Goal: Transaction & Acquisition: Purchase product/service

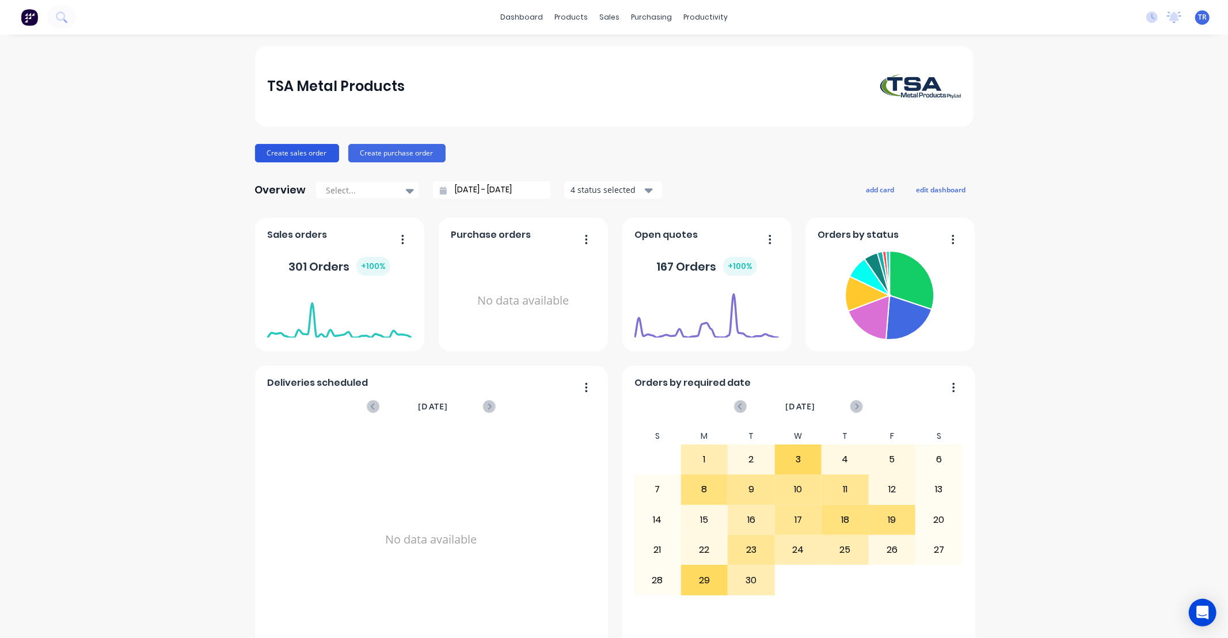
click at [284, 151] on button "Create sales order" at bounding box center [297, 153] width 84 height 18
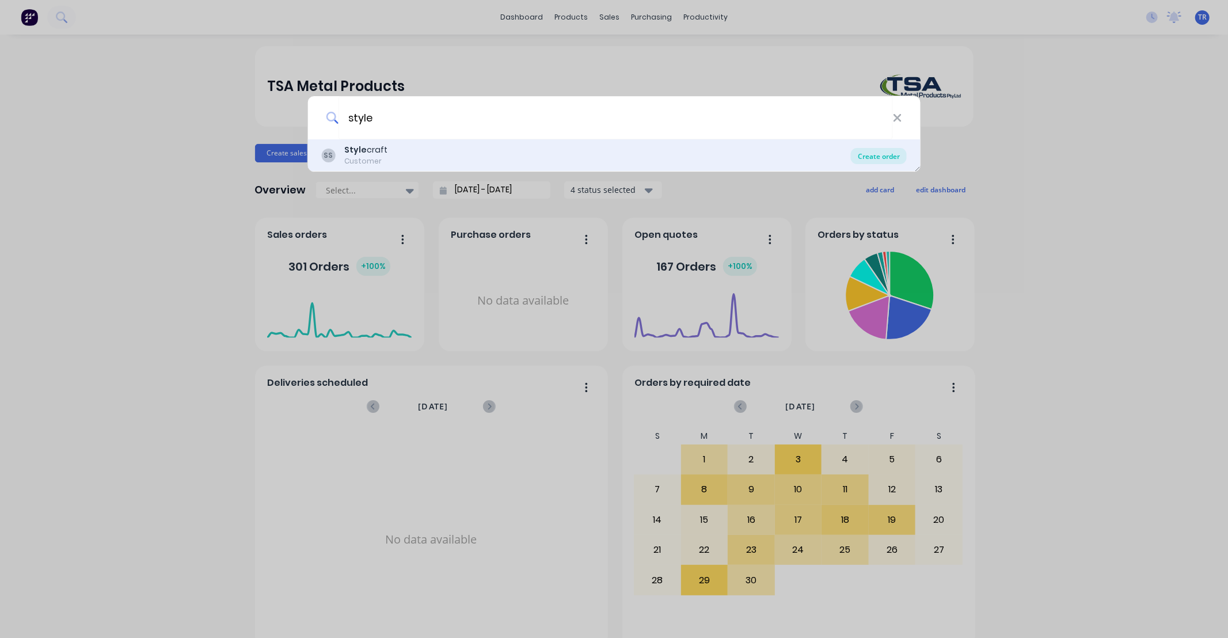
type input "style"
click at [870, 154] on div "Create order" at bounding box center [879, 156] width 56 height 16
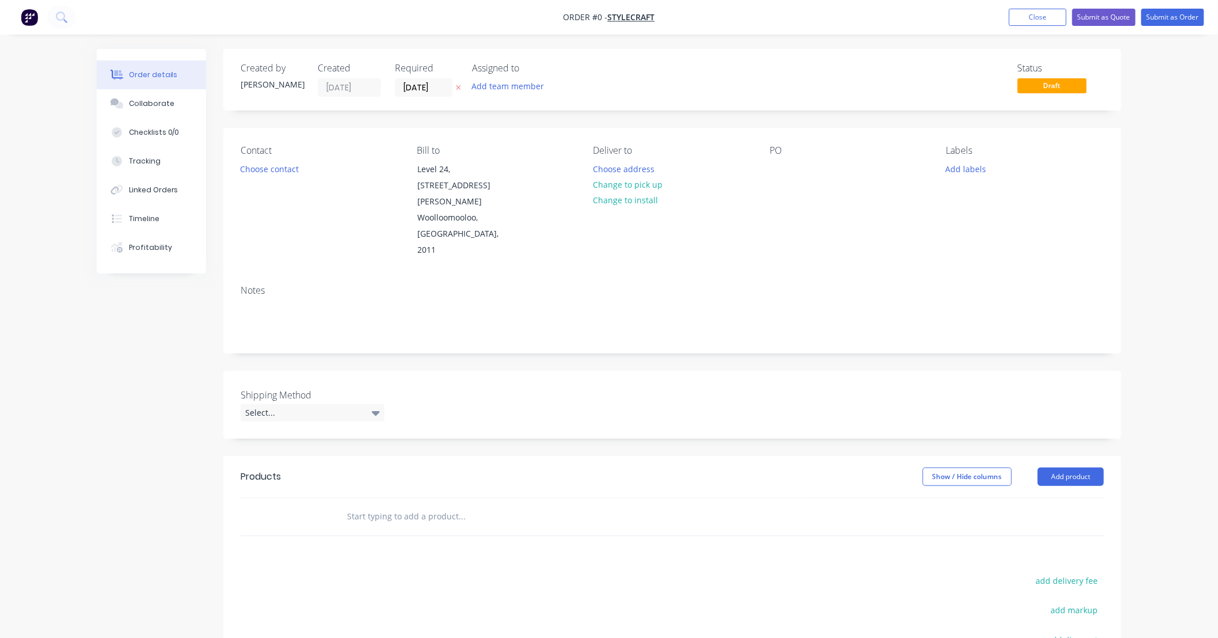
drag, startPoint x: 372, startPoint y: 469, endPoint x: 384, endPoint y: 469, distance: 12.1
click at [372, 505] on input "text" at bounding box center [461, 516] width 230 height 23
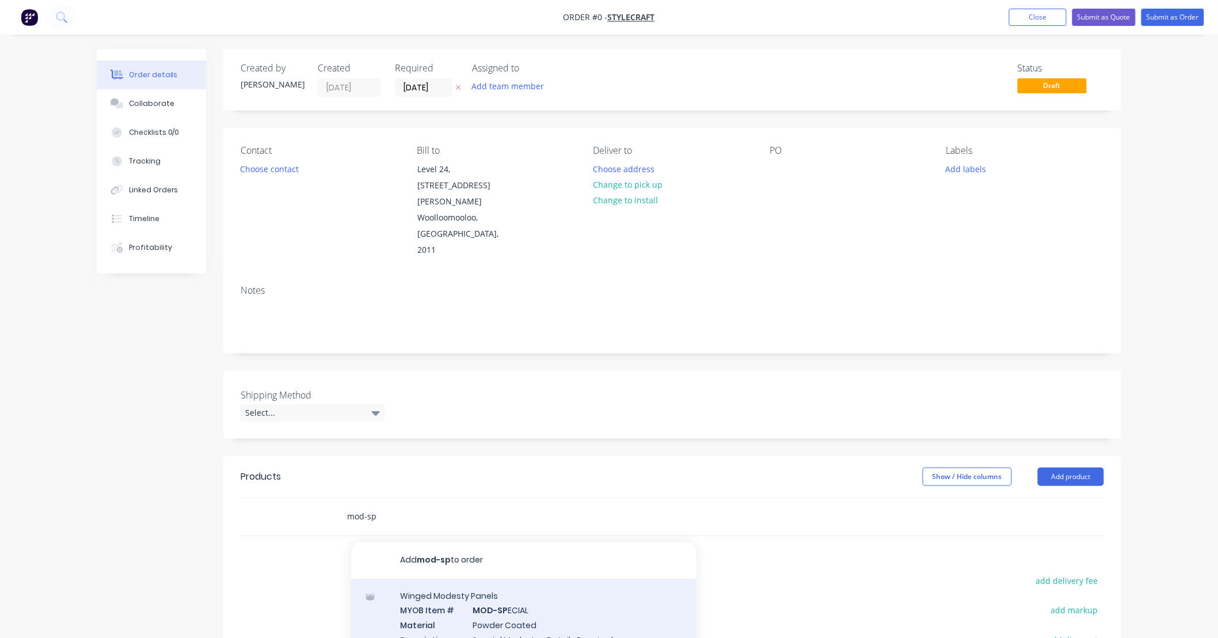
type input "mod-sp"
click at [550, 578] on div "Winged Modesty Panels MYOB Item # MOD-SP ECIAL Material Powder Coated Descripti…" at bounding box center [523, 624] width 345 height 93
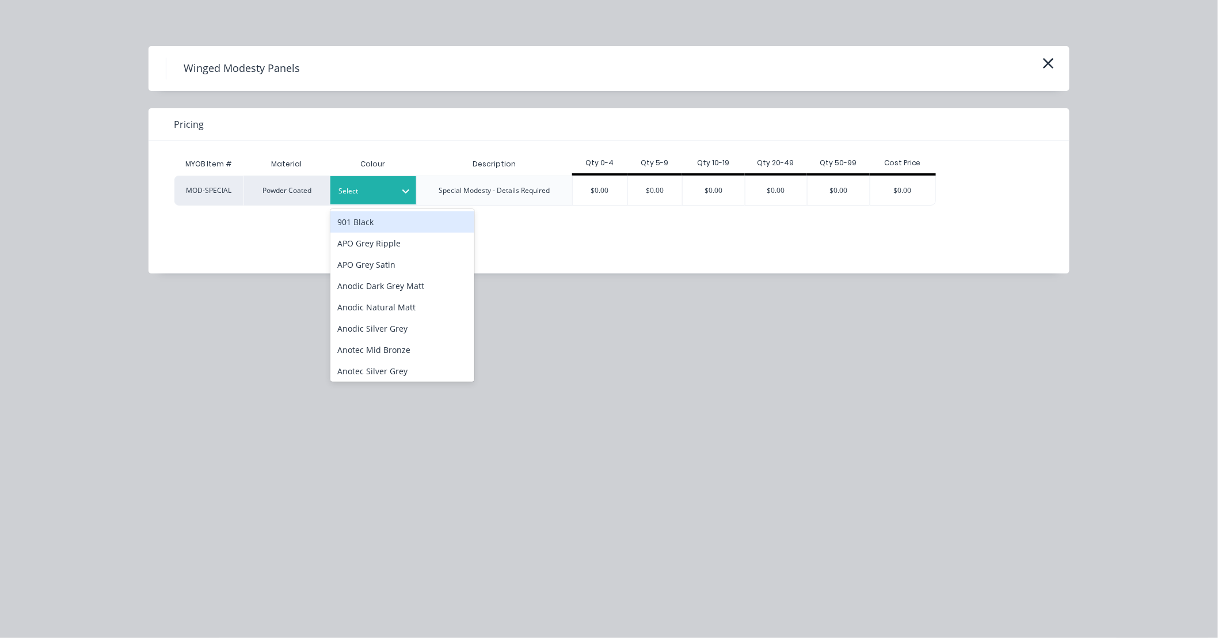
click at [407, 192] on icon at bounding box center [405, 191] width 7 height 4
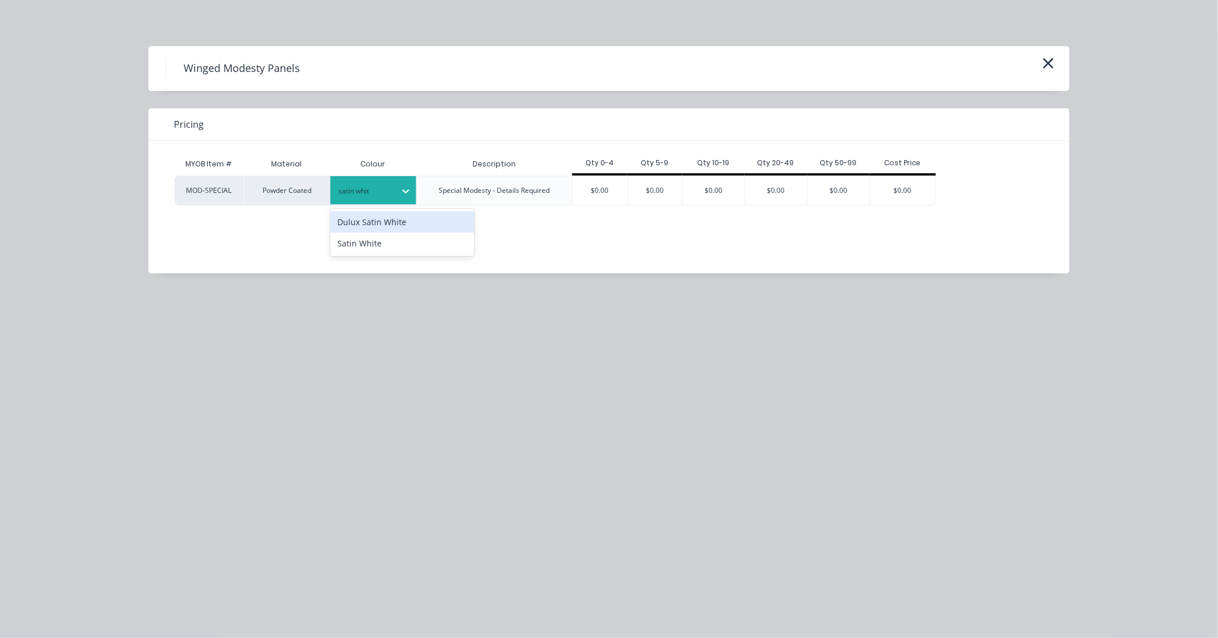
type input "satin white"
click at [375, 240] on div "Satin White" at bounding box center [402, 243] width 144 height 21
click at [610, 187] on div "$0.00" at bounding box center [600, 190] width 55 height 29
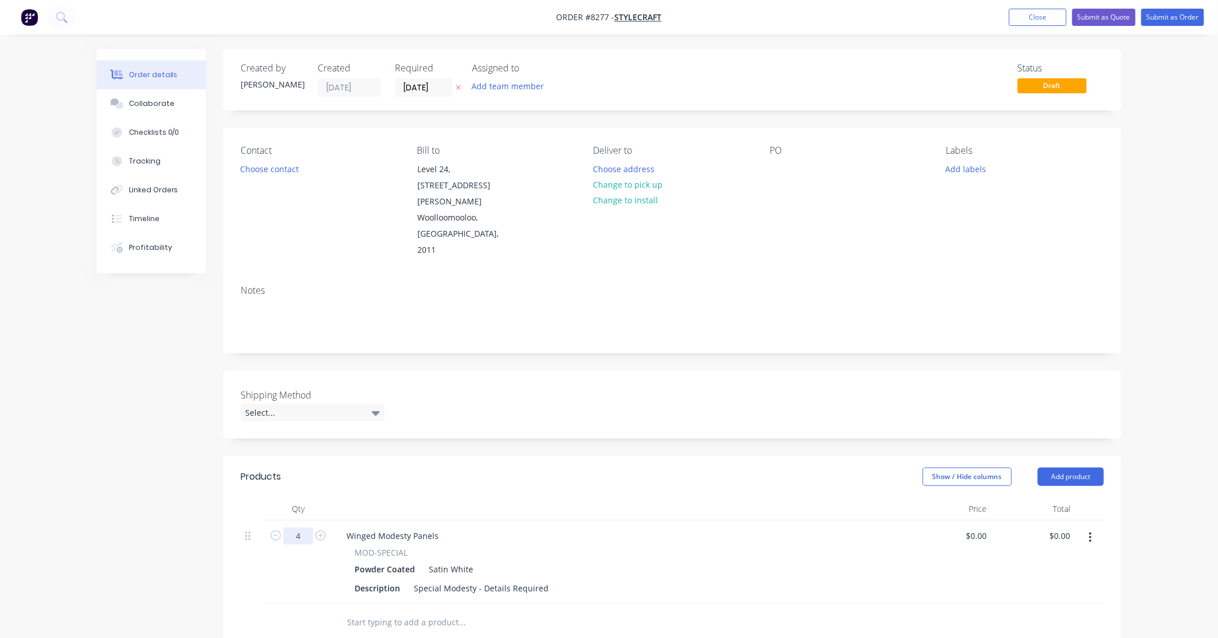
type input "4"
drag, startPoint x: 542, startPoint y: 536, endPoint x: 377, endPoint y: 532, distance: 165.2
click at [377, 580] on div "Description Special Modesty - Details Required" at bounding box center [618, 588] width 536 height 17
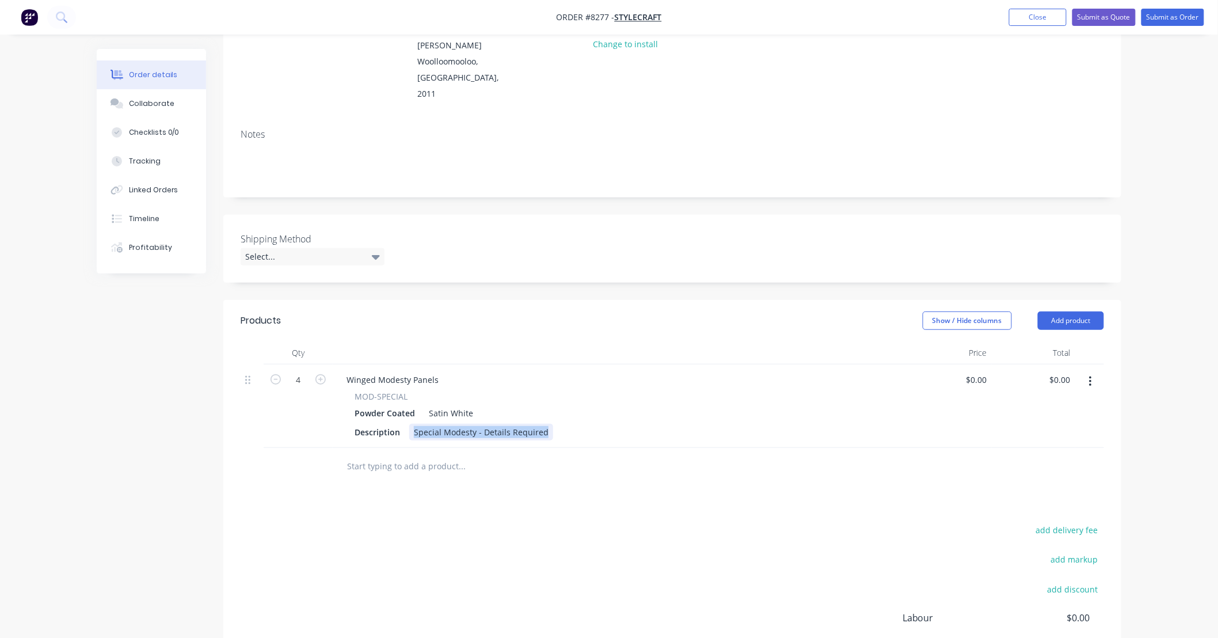
scroll to position [170, 0]
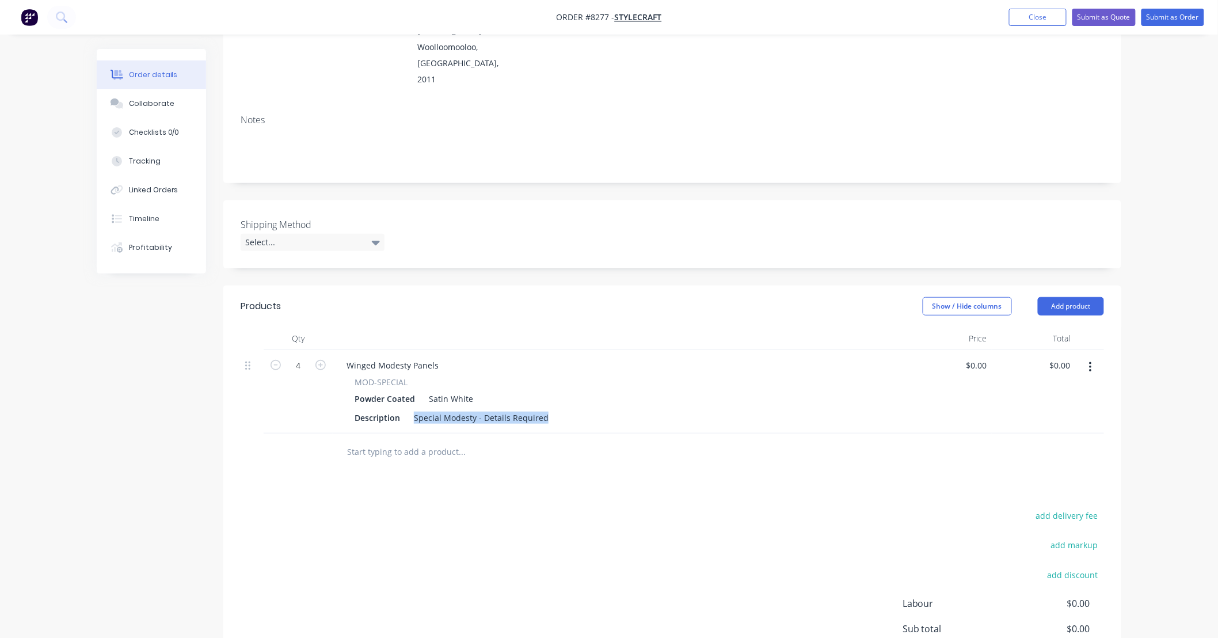
click at [572, 409] on div "Description Special Modesty - Details Required" at bounding box center [618, 417] width 536 height 17
click at [544, 409] on div "Special Modesty - Details Required" at bounding box center [481, 417] width 144 height 17
drag, startPoint x: 544, startPoint y: 367, endPoint x: 395, endPoint y: 373, distance: 149.8
click at [395, 409] on div "Description Special Modesty - Details Required" at bounding box center [618, 417] width 536 height 17
type input "$317.00"
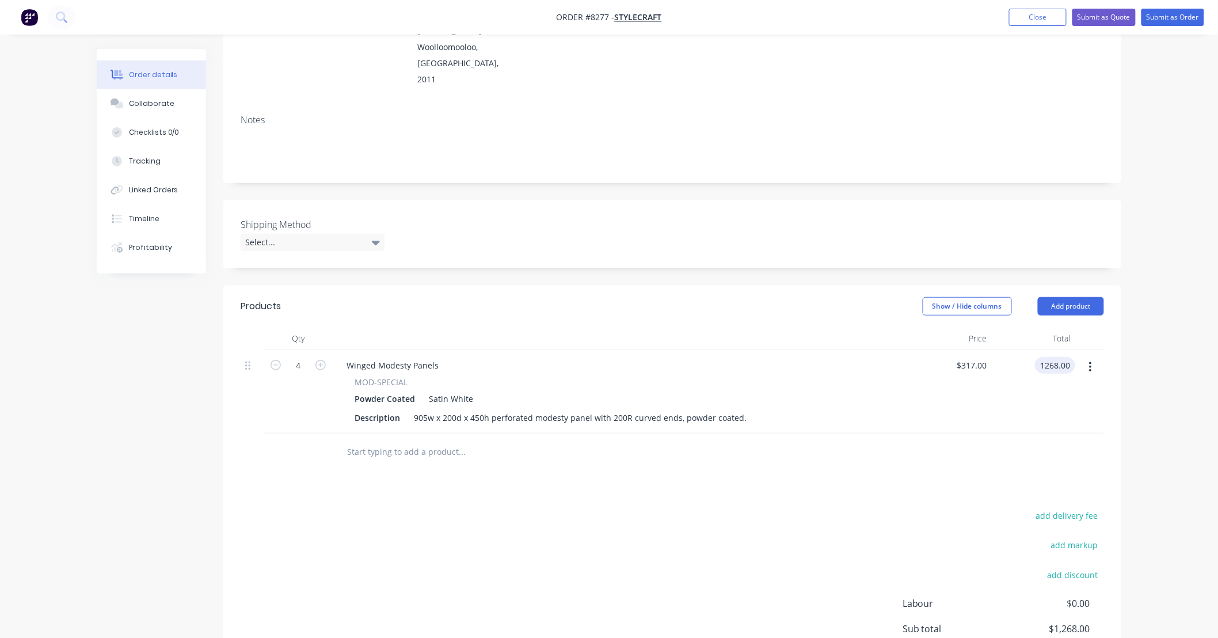
type input "$1,268.00"
click at [531, 508] on div "add delivery fee add markup add discount Labour $0.00 Sub total $1,268.00 Tax $…" at bounding box center [672, 606] width 863 height 197
click at [475, 440] on input "text" at bounding box center [461, 451] width 230 height 23
type input "\"
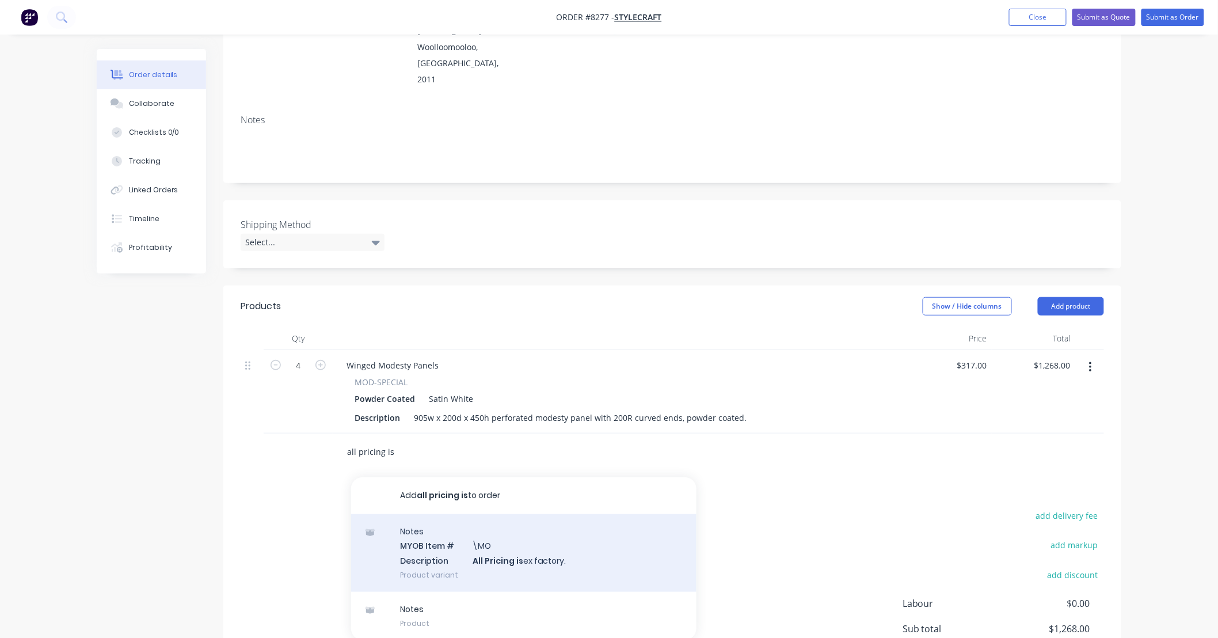
type input "all pricing is"
click at [588, 518] on div "Notes MYOB Item # \MO Description All Pricing is ex factory. Product variant" at bounding box center [523, 553] width 345 height 78
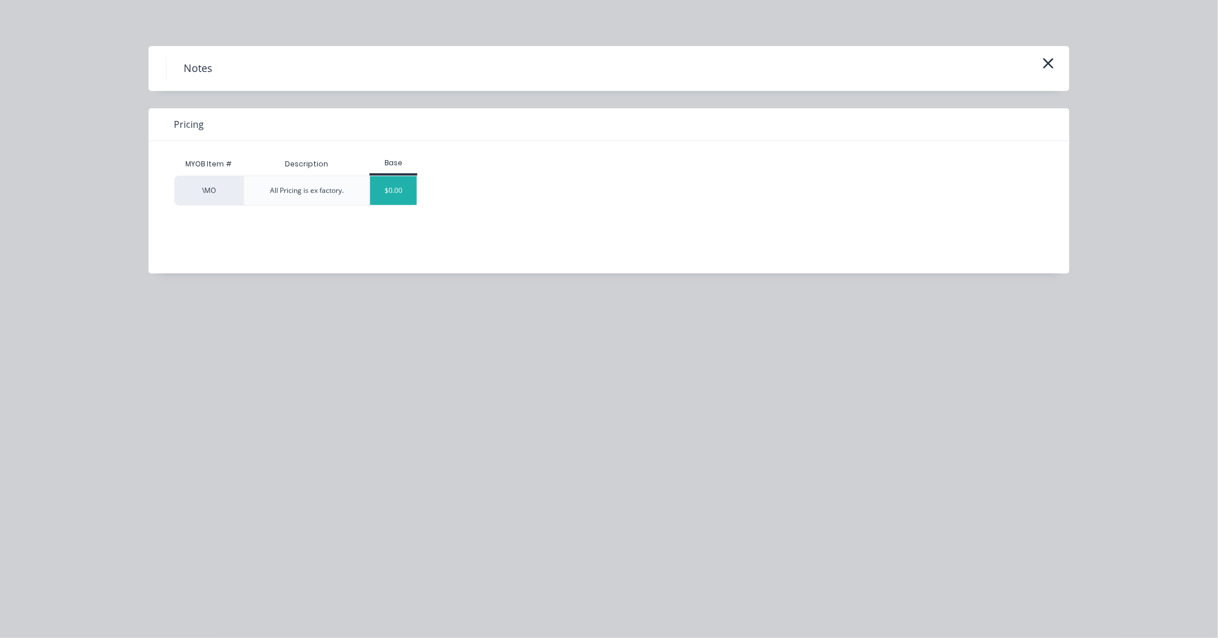
click at [399, 188] on div "$0.00" at bounding box center [393, 190] width 47 height 29
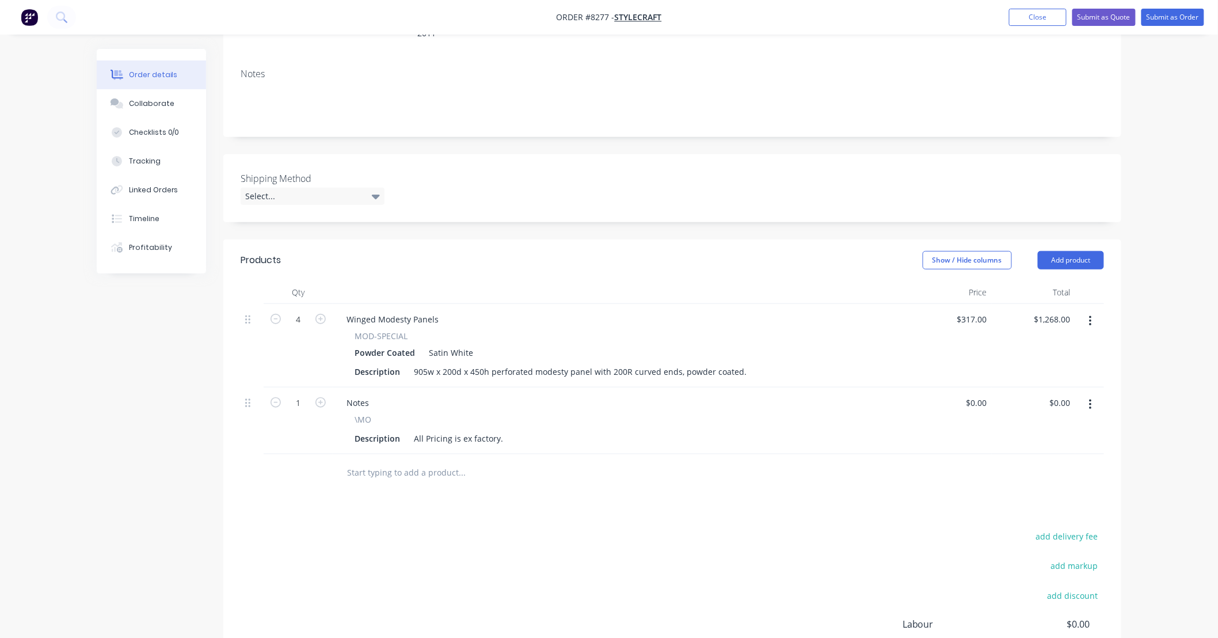
scroll to position [256, 0]
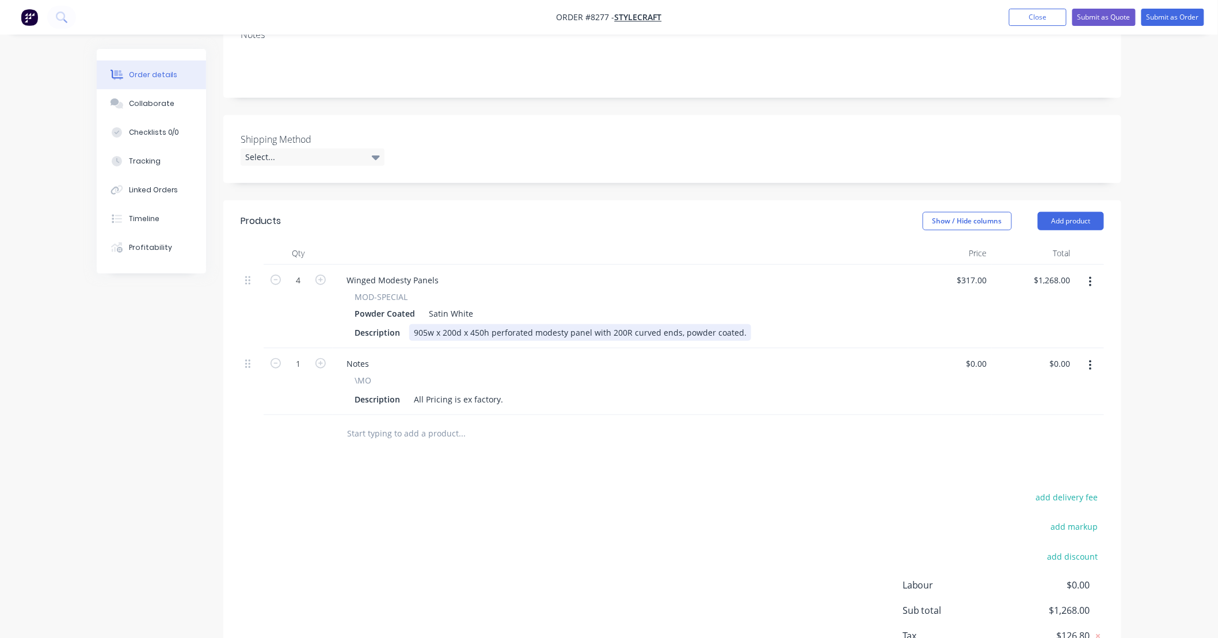
click at [530, 324] on div "905w x 200d x 450h perforated modesty panel with 200R curved ends, powder coate…" at bounding box center [580, 332] width 342 height 17
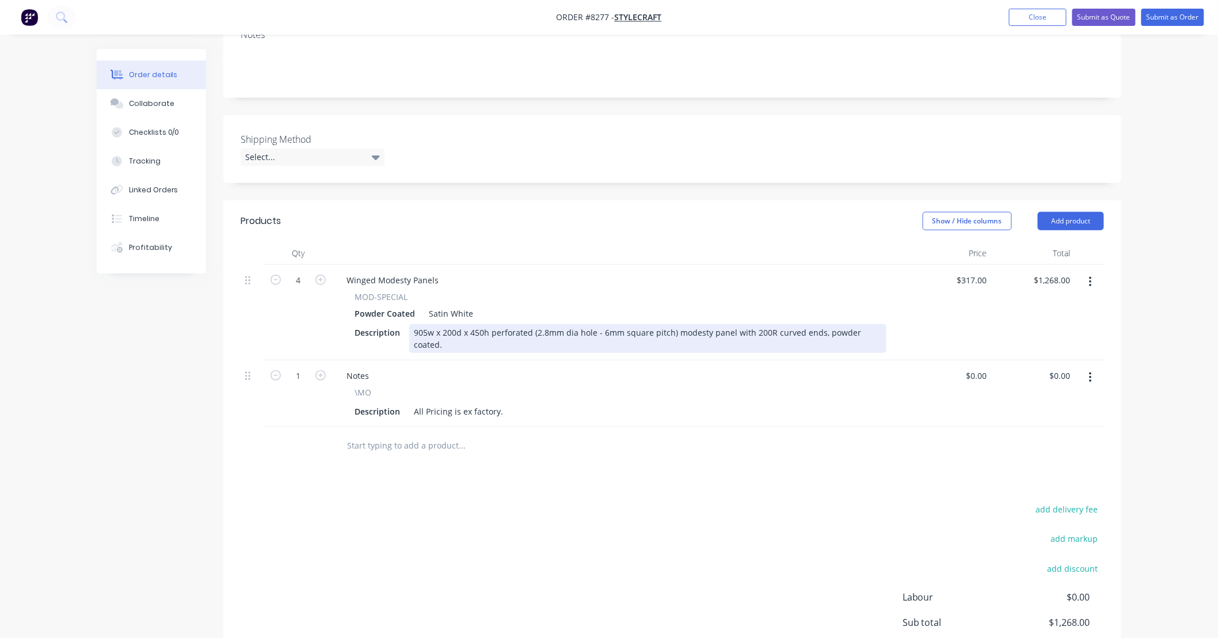
click at [815, 324] on div "905w x 200d x 450h perforated (2.8mm dia hole - 6mm square pitch) modesty panel…" at bounding box center [647, 338] width 477 height 29
click at [547, 324] on div "905w x 200d x 450h perforated (2.8mm dia hole - 6mm square pitch) modesty panel…" at bounding box center [647, 338] width 477 height 29
type input "$317.00"
click at [488, 324] on div "905w x 200d x 450h perforated (2.8mm dia hole - 6mm square pitch) modesty panel…" at bounding box center [647, 338] width 477 height 29
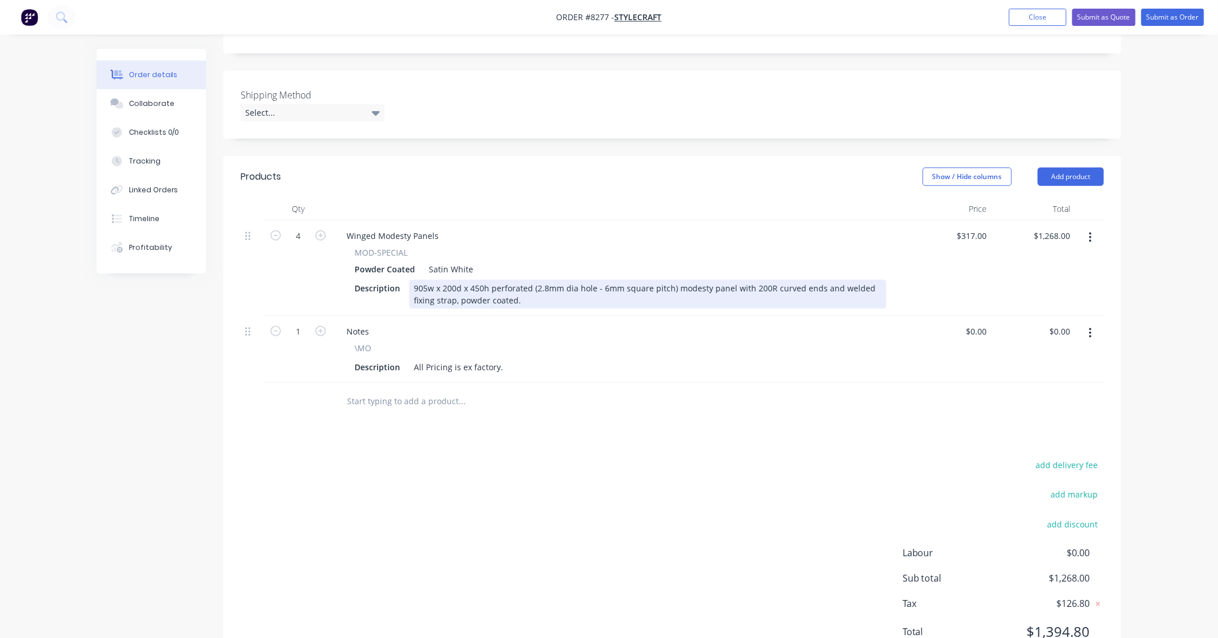
scroll to position [302, 0]
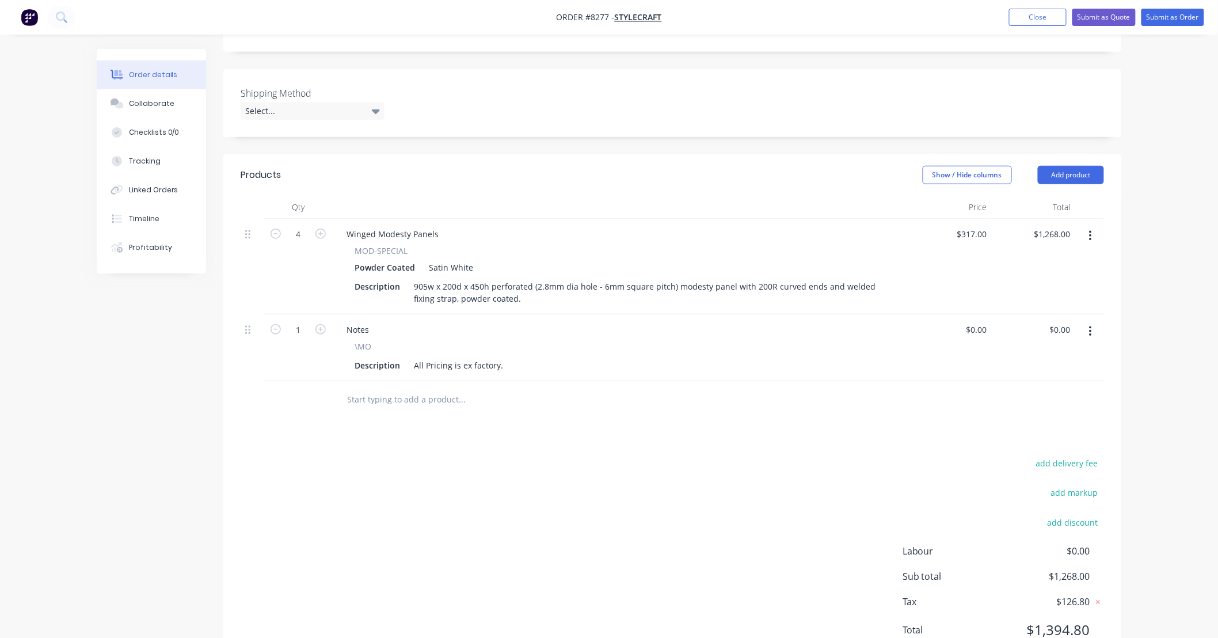
click at [609, 405] on div "Products Show / Hide columns Add product Qty Price Total 4 Winged Modesty Panel…" at bounding box center [672, 411] width 898 height 515
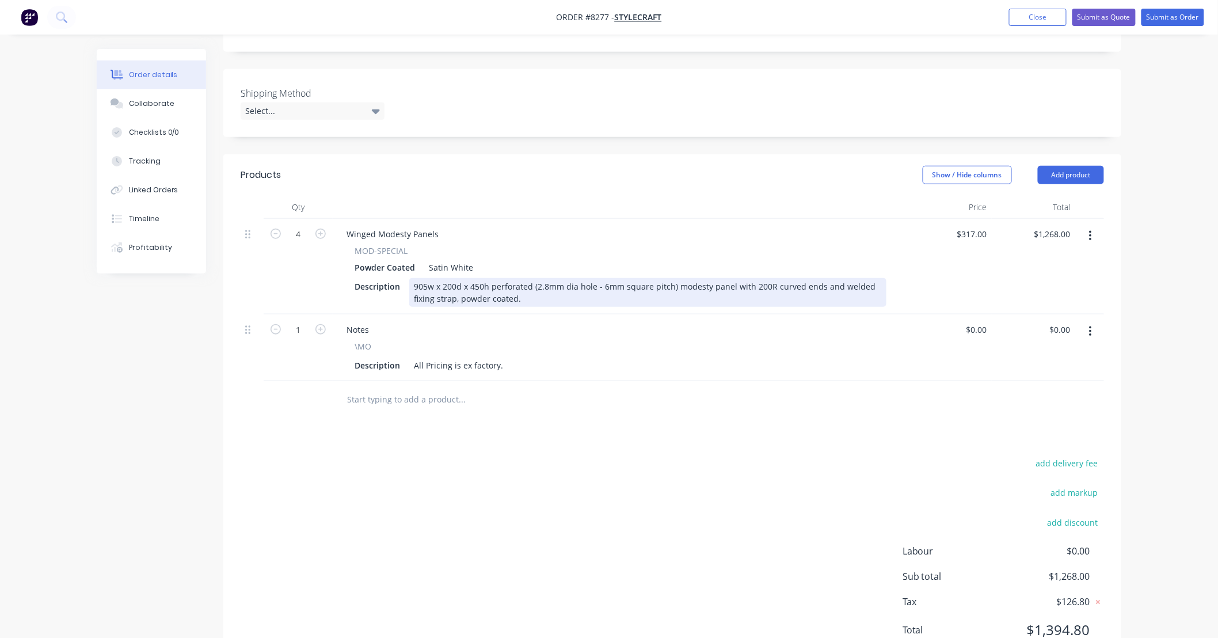
click at [484, 278] on div "905w x 200d x 450h perforated (2.8mm dia hole - 6mm square pitch) modesty panel…" at bounding box center [647, 292] width 477 height 29
drag, startPoint x: 704, startPoint y: 239, endPoint x: 568, endPoint y: 234, distance: 136.5
click at [568, 278] on div "905w x 200d x 450h x 1.5mm perforated (2.8mm dia hole - 6mm square pitch) modes…" at bounding box center [647, 292] width 477 height 29
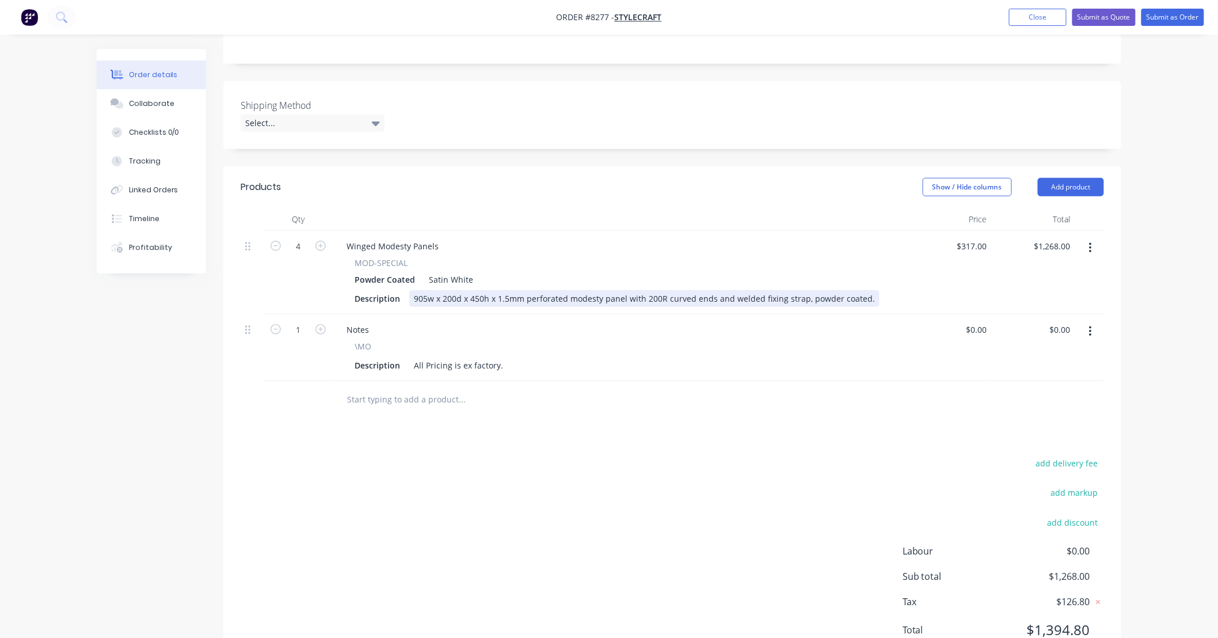
click at [802, 290] on div "905w x 200d x 450h x 1.5mm perforated modesty panel with 200R curved ends and w…" at bounding box center [644, 298] width 470 height 17
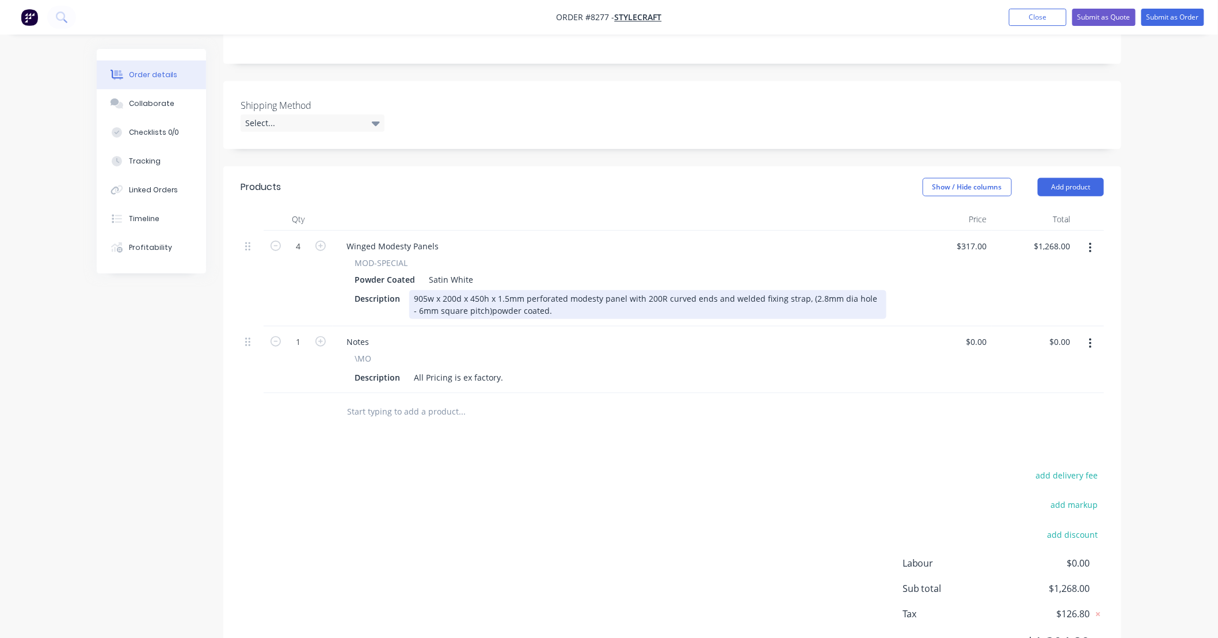
scroll to position [302, 0]
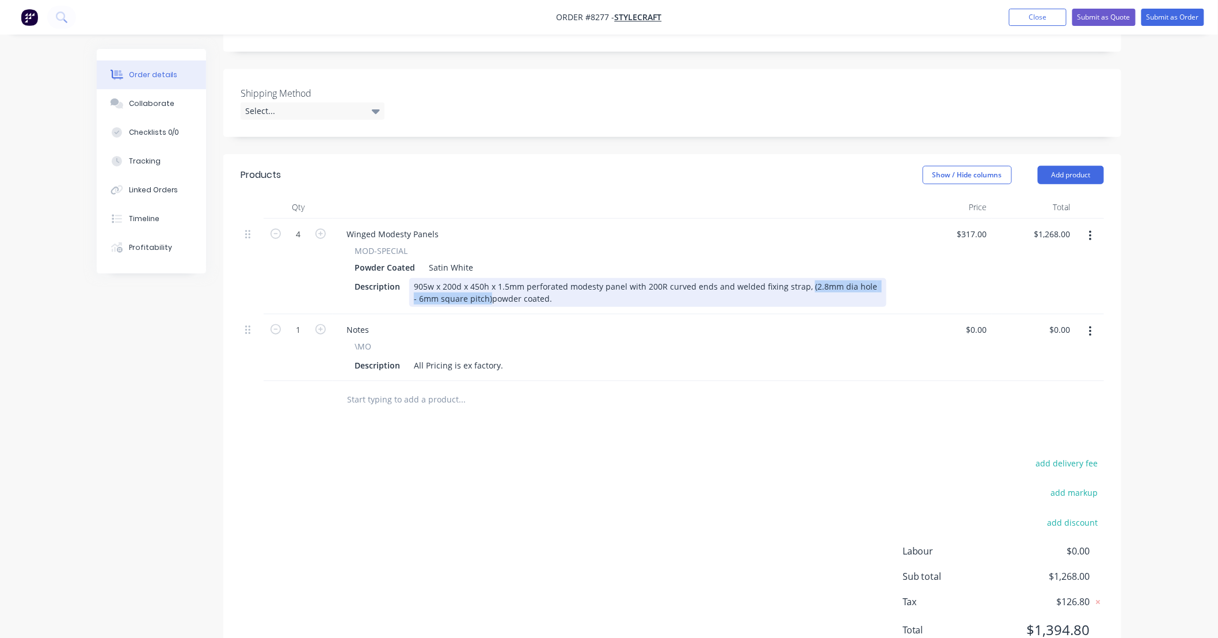
drag, startPoint x: 484, startPoint y: 246, endPoint x: 802, endPoint y: 234, distance: 318.5
click at [802, 278] on div "905w x 200d x 450h x 1.5mm perforated modesty panel with 200R curved ends and w…" at bounding box center [647, 292] width 477 height 29
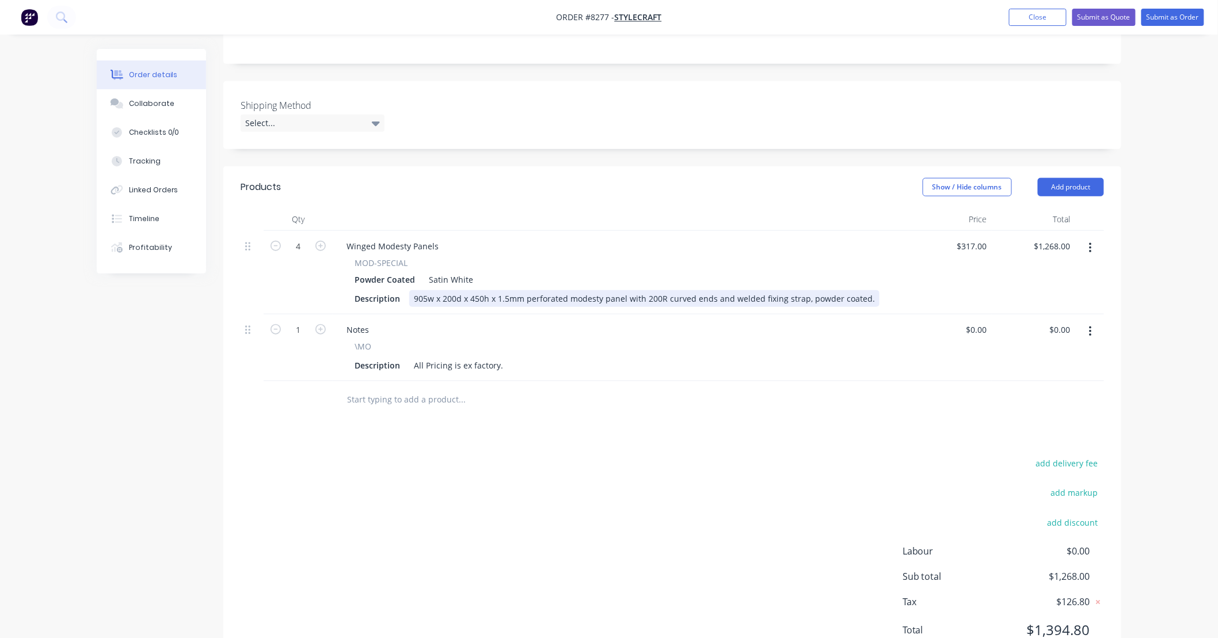
click at [862, 290] on div "905w x 200d x 450h x 1.5mm perforated modesty panel with 200R curved ends and w…" at bounding box center [644, 298] width 470 height 17
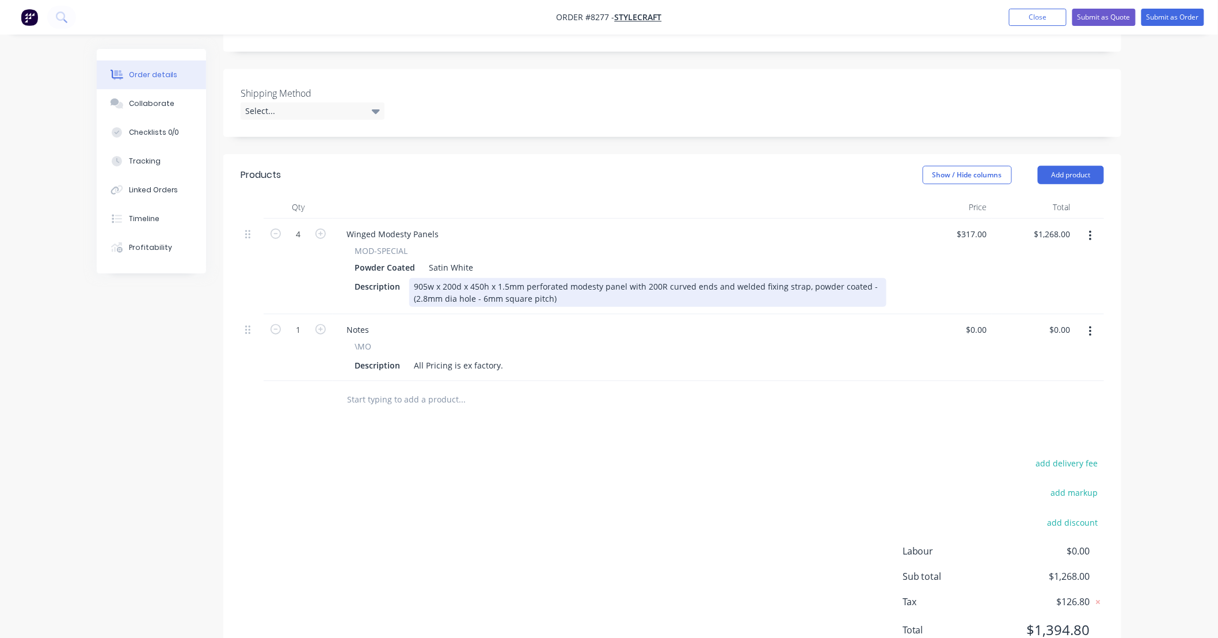
click at [414, 278] on div "905w x 200d x 450h x 1.5mm perforated modesty panel with 200R curved ends and w…" at bounding box center [647, 292] width 477 height 29
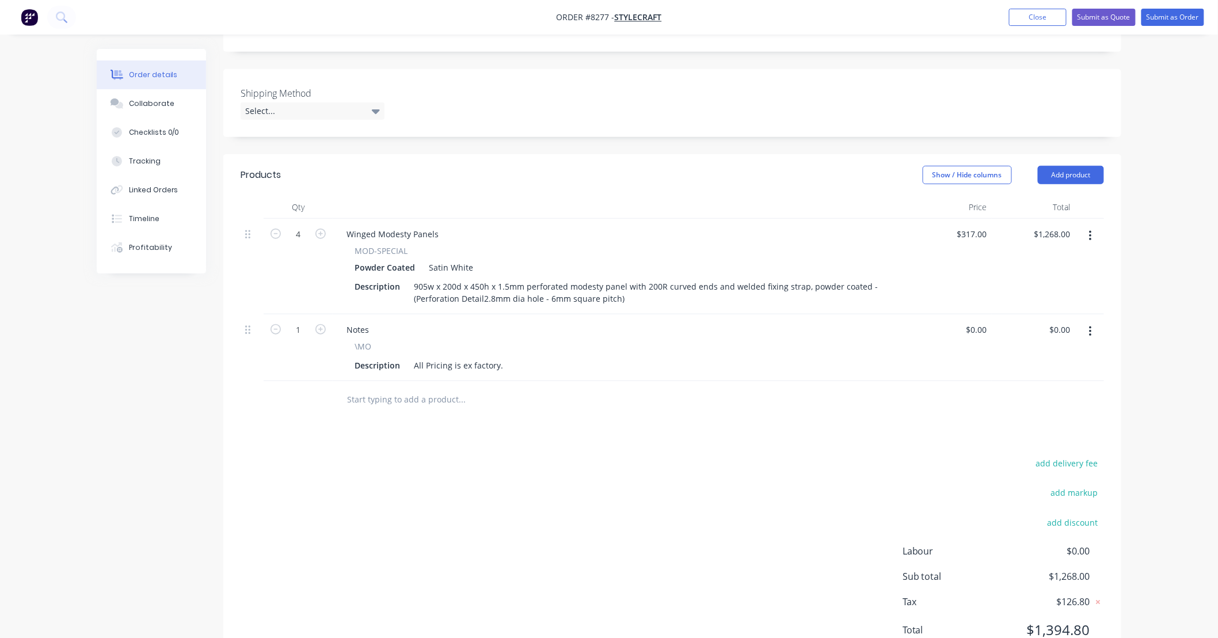
click at [682, 486] on div "add delivery fee add markup add discount Labour $0.00 Sub total $1,268.00 Tax $…" at bounding box center [672, 553] width 863 height 197
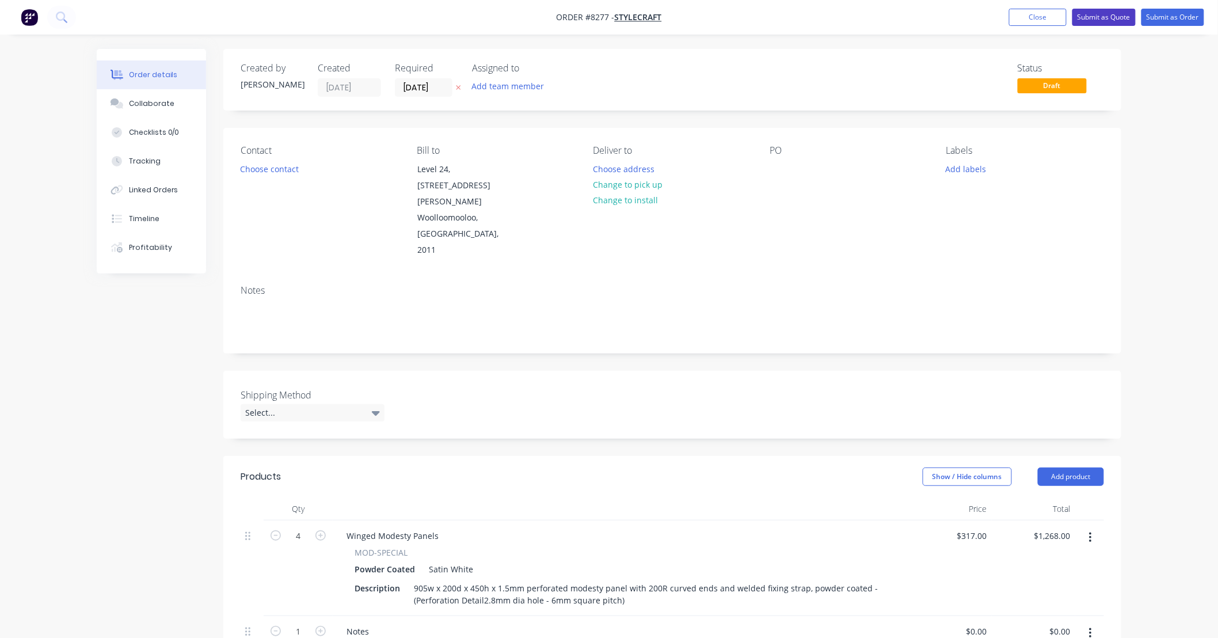
click at [1113, 16] on button "Submit as Quote" at bounding box center [1103, 17] width 63 height 17
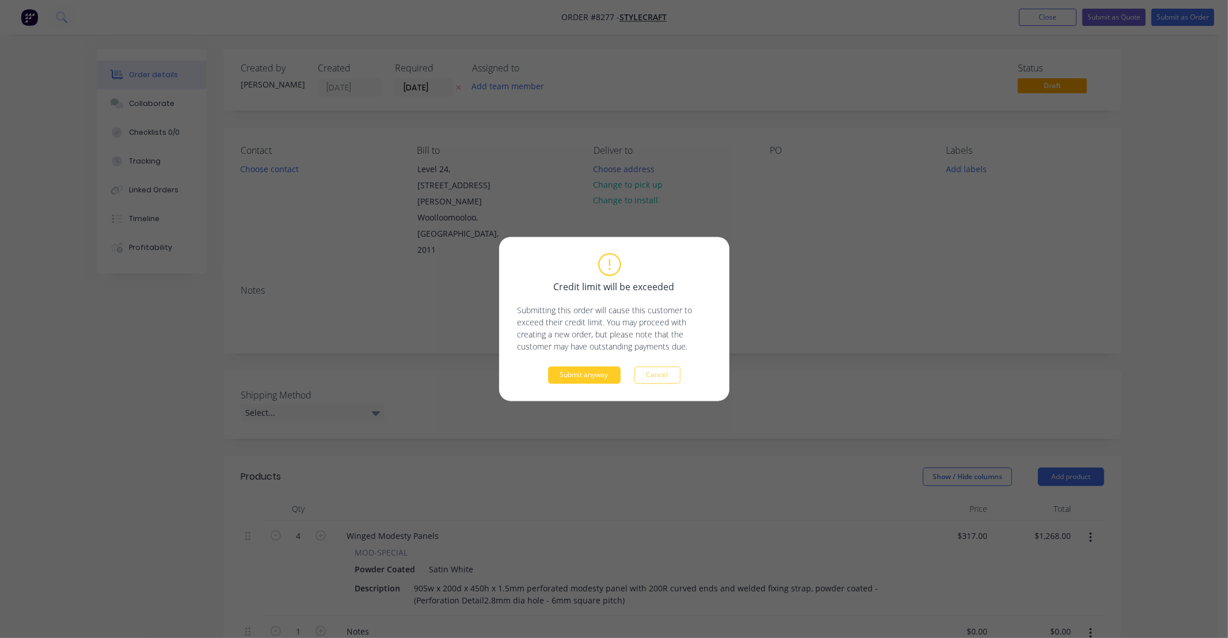
click at [595, 371] on button "Submit anyway" at bounding box center [584, 375] width 73 height 17
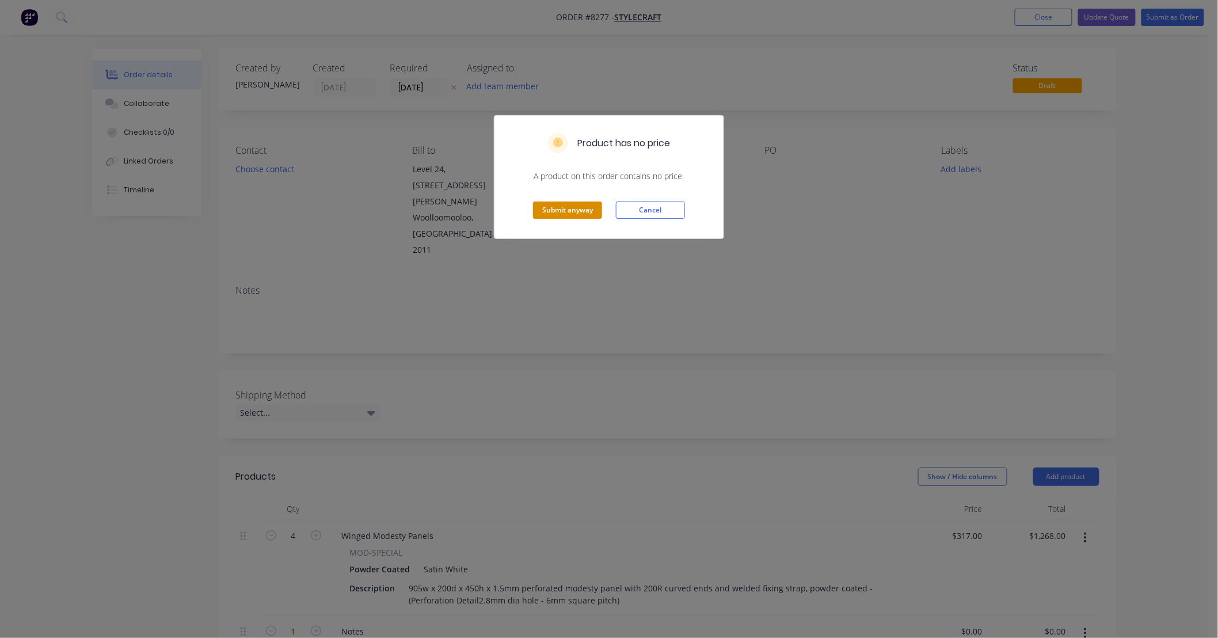
click at [544, 214] on button "Submit anyway" at bounding box center [567, 209] width 69 height 17
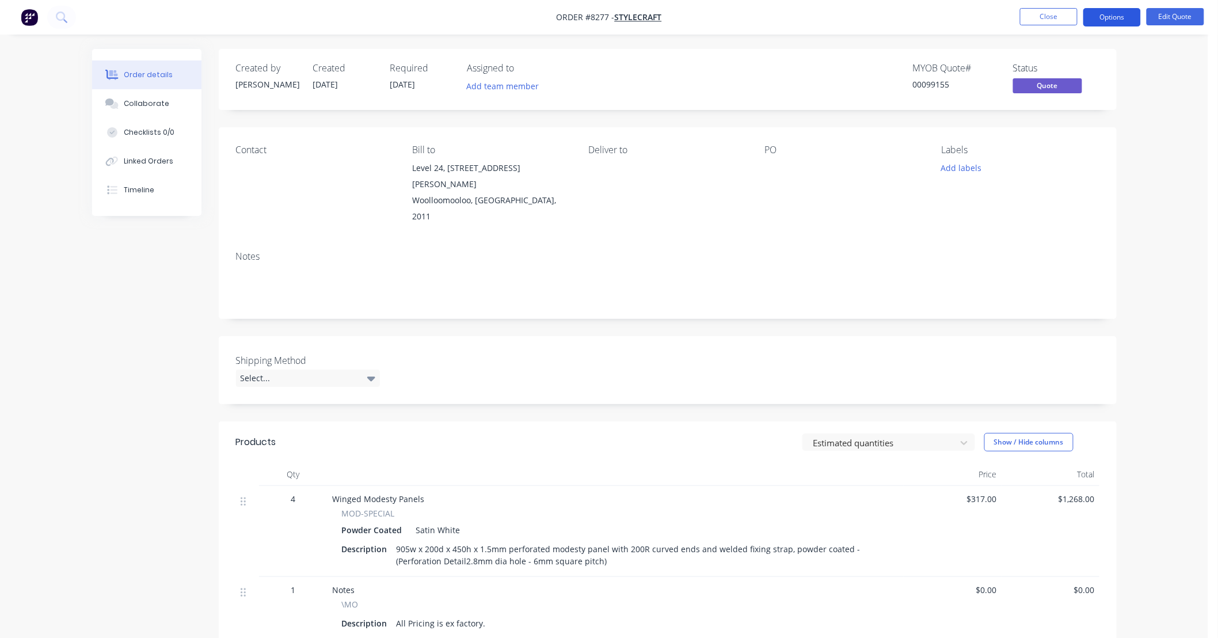
click at [1108, 23] on button "Options" at bounding box center [1112, 17] width 58 height 18
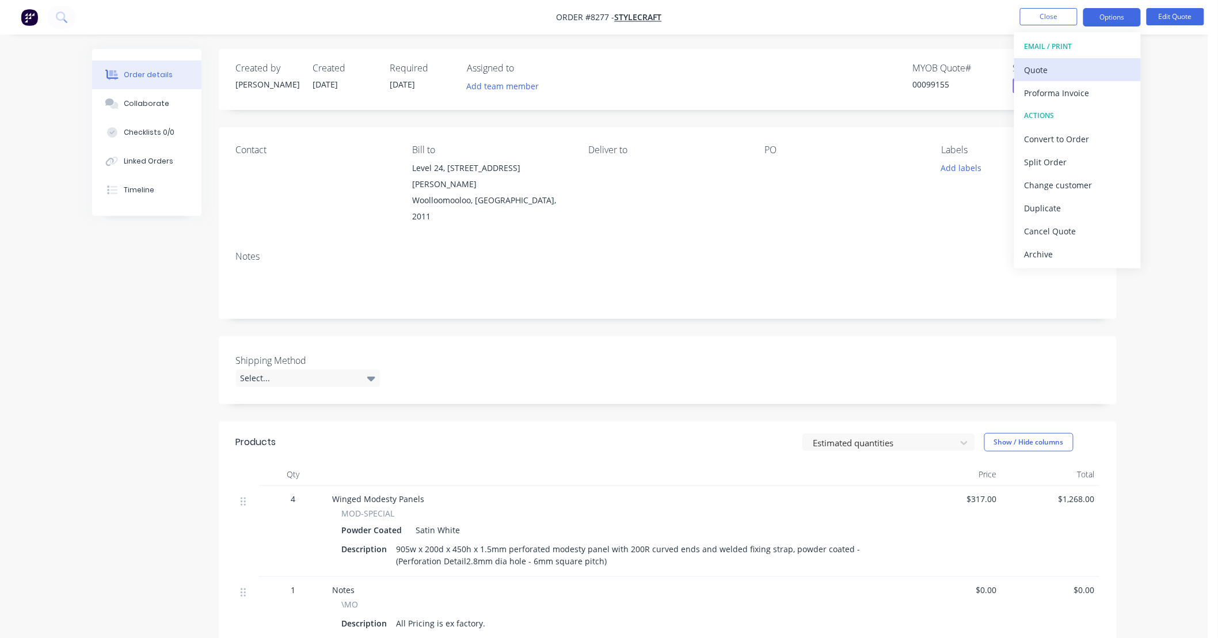
click at [1098, 63] on div "Quote" at bounding box center [1078, 70] width 106 height 17
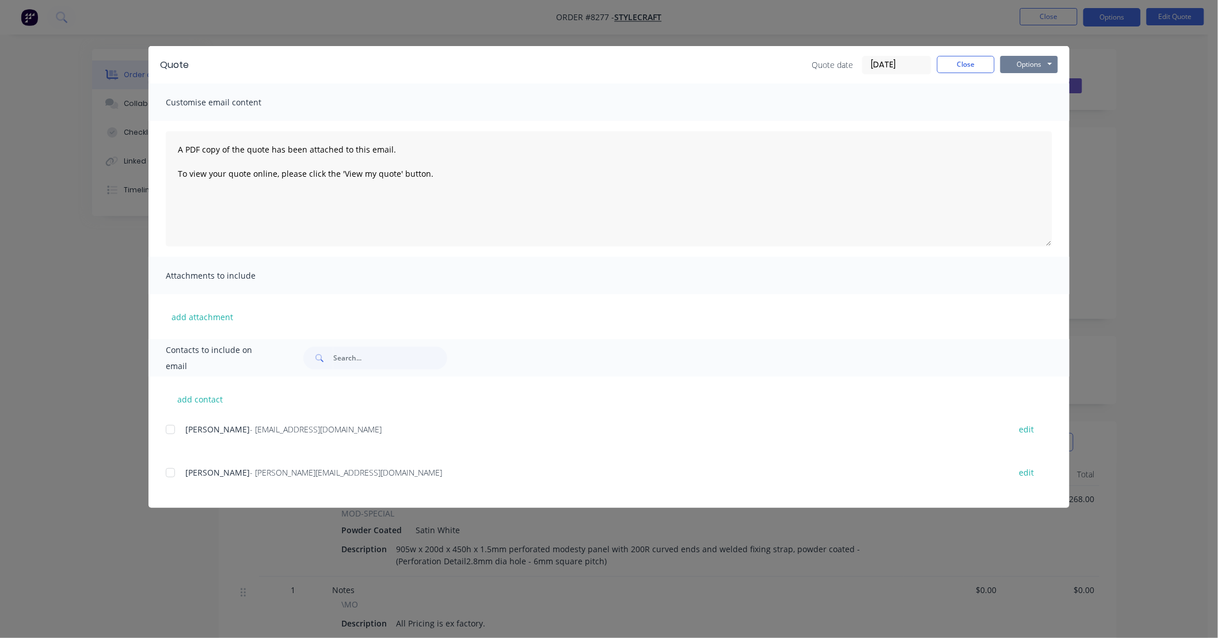
click at [1046, 68] on button "Options" at bounding box center [1029, 64] width 58 height 17
click at [1049, 83] on button "Preview" at bounding box center [1037, 84] width 74 height 19
click at [969, 69] on button "Close" at bounding box center [966, 64] width 58 height 17
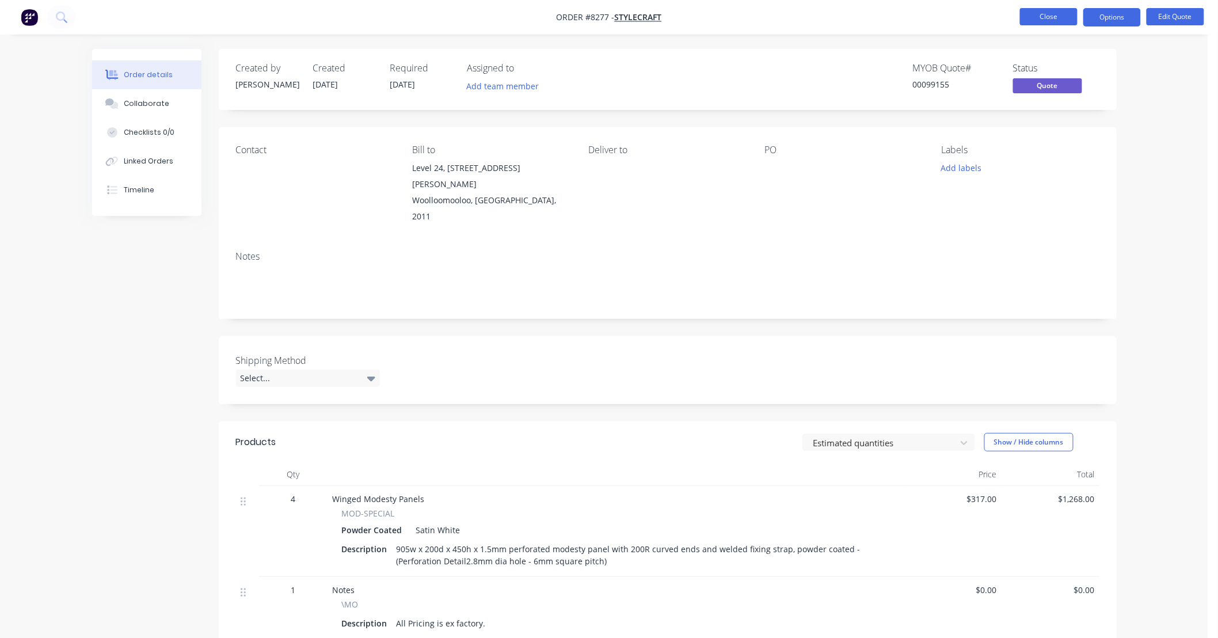
click at [1052, 21] on button "Close" at bounding box center [1049, 16] width 58 height 17
